Goal: Transaction & Acquisition: Purchase product/service

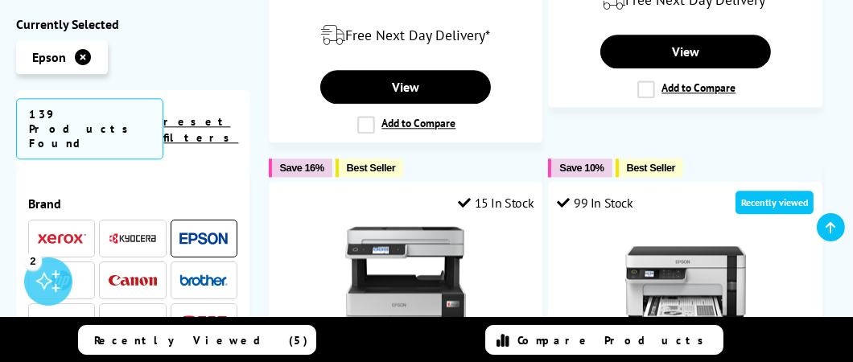
scroll to position [3944, 0]
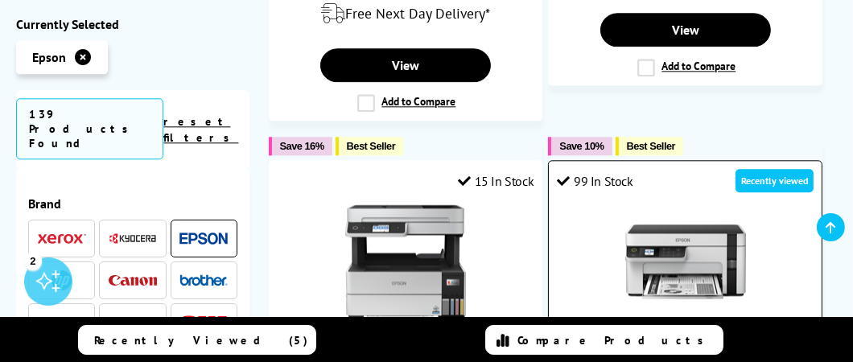
click at [650, 338] on link "Epson EcoTank ET-M2120" at bounding box center [685, 348] width 173 height 21
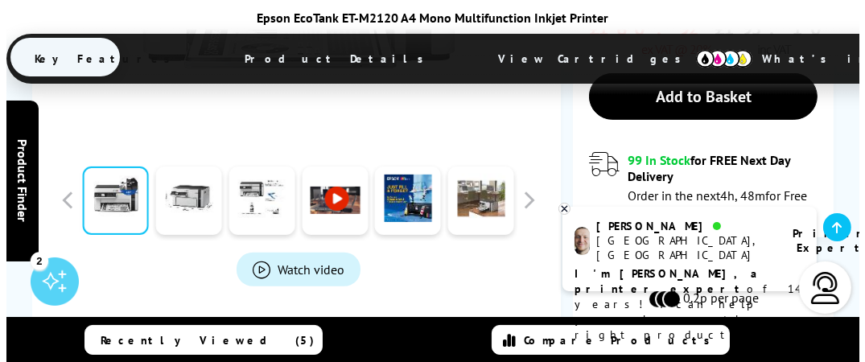
scroll to position [724, 0]
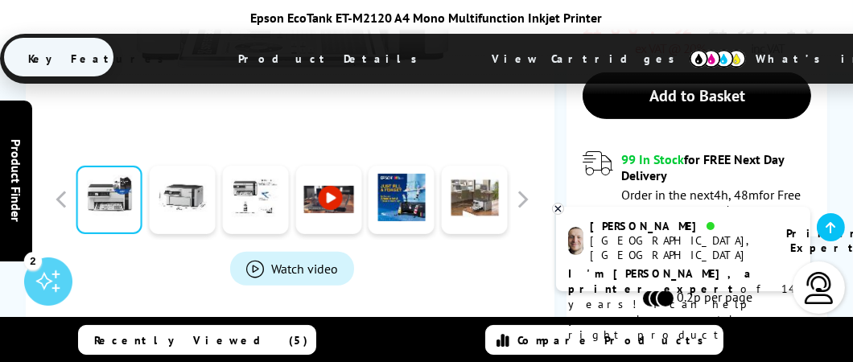
click at [303, 261] on span "Watch video" at bounding box center [304, 269] width 67 height 16
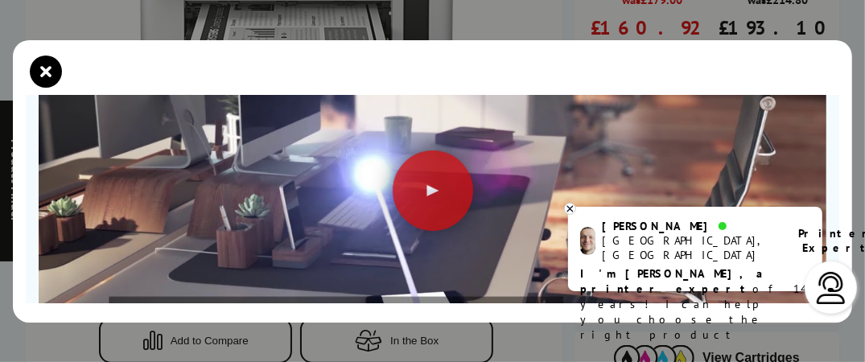
scroll to position [241, 0]
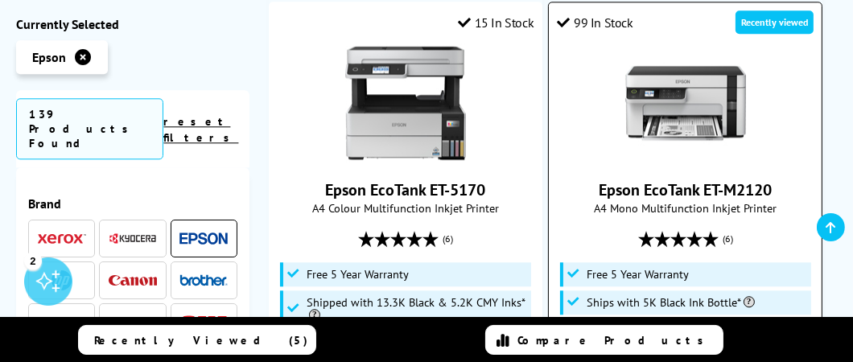
scroll to position [4105, 0]
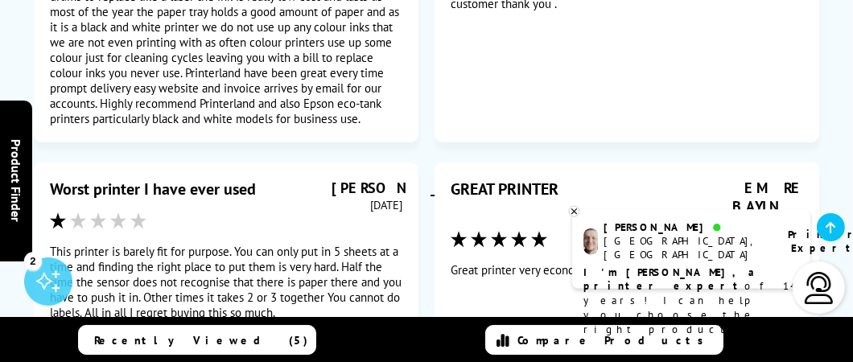
scroll to position [6802, 0]
